Goal: Transaction & Acquisition: Purchase product/service

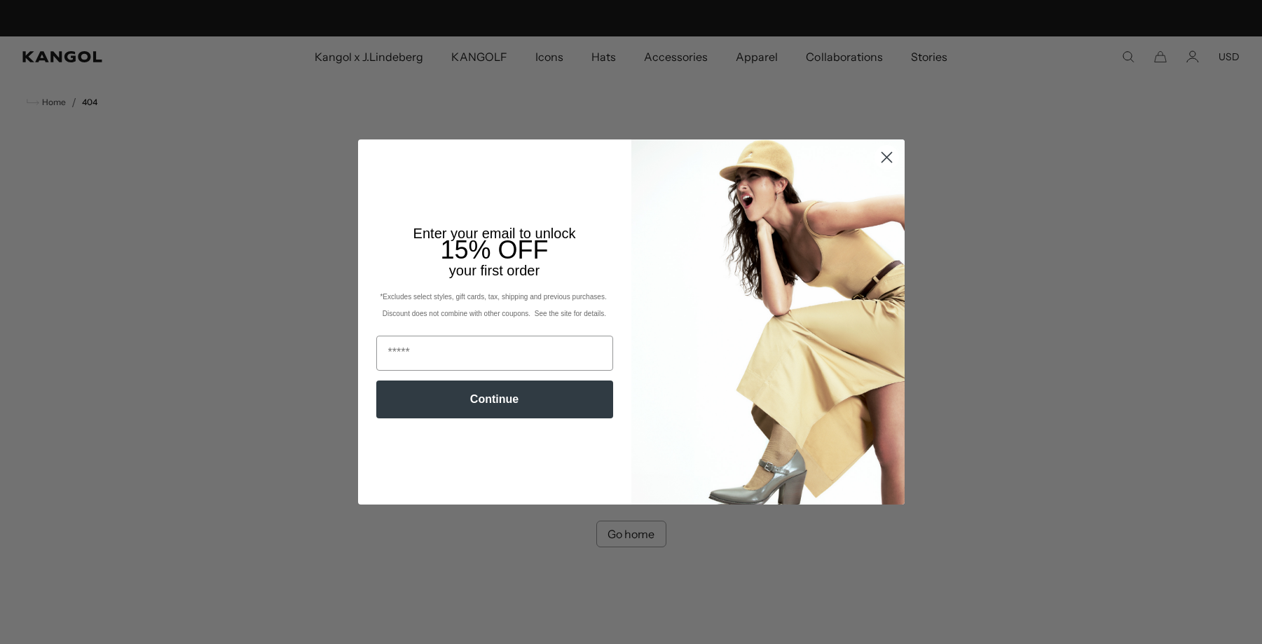
scroll to position [0, 289]
